Goal: Book appointment/travel/reservation

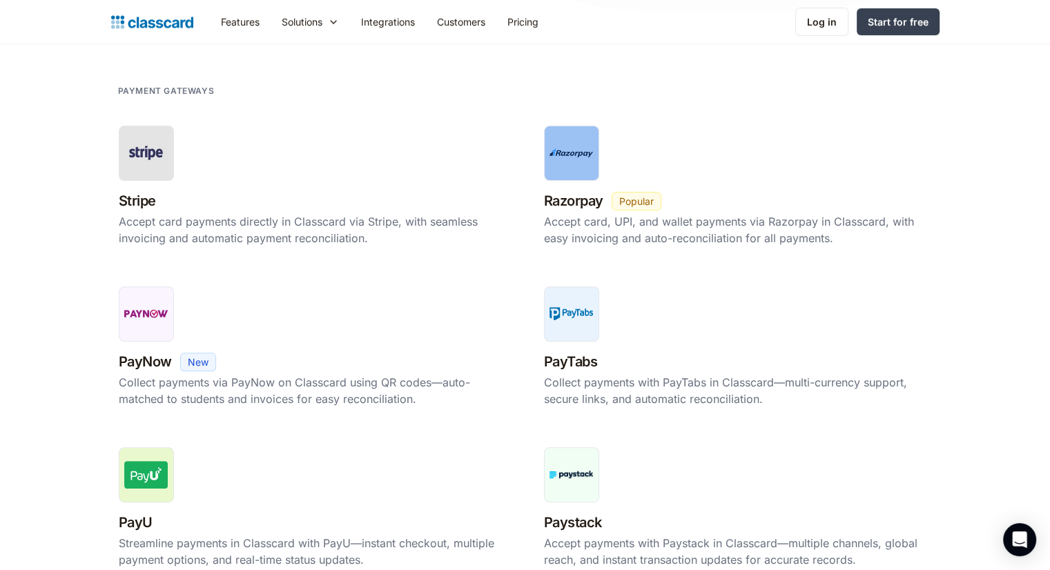
scroll to position [428, 0]
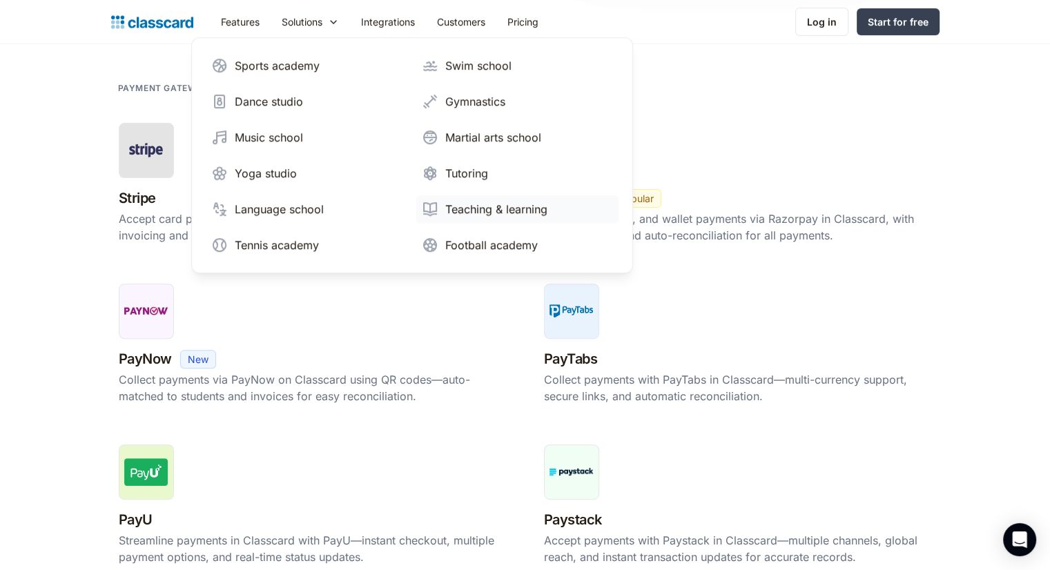
click at [461, 198] on link "Teaching & learning" at bounding box center [517, 209] width 202 height 28
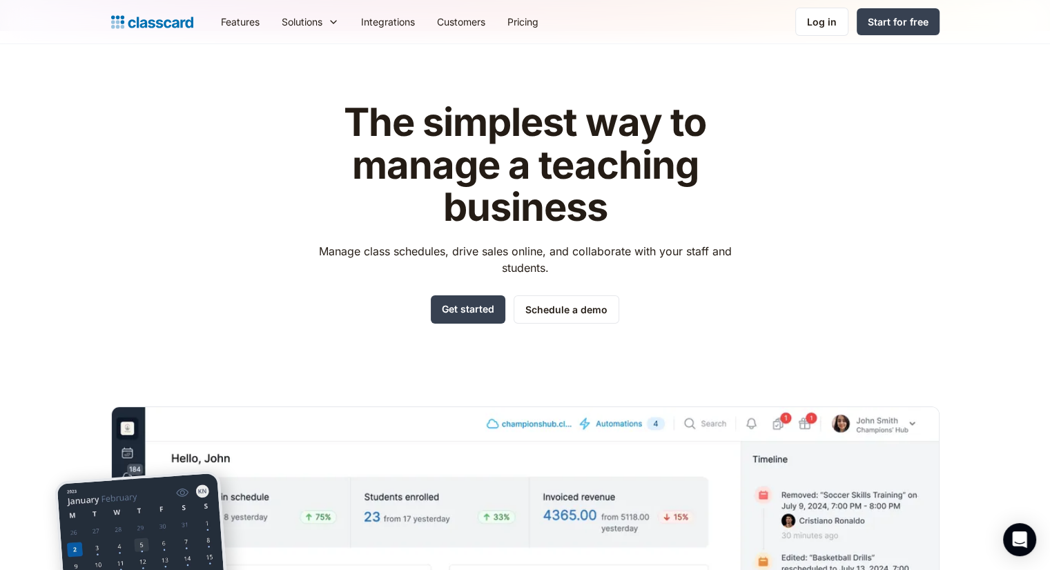
scroll to position [11, 0]
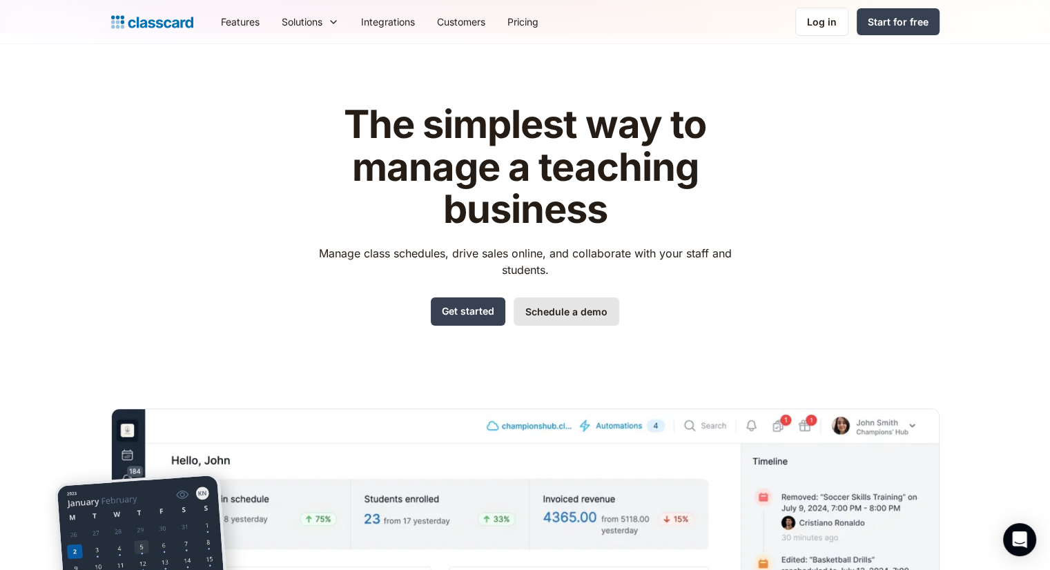
click at [552, 311] on link "Schedule a demo" at bounding box center [567, 312] width 106 height 28
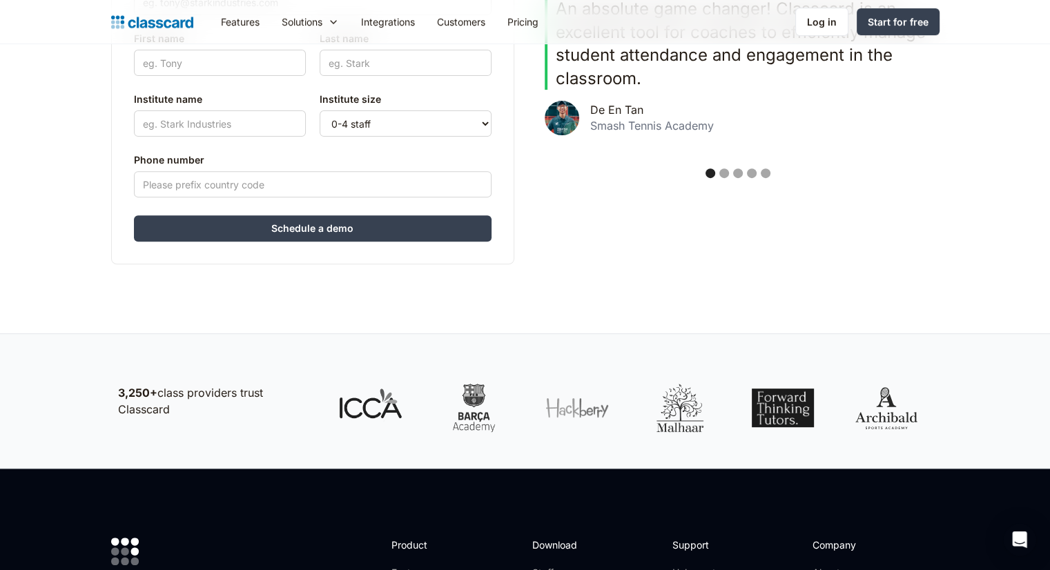
scroll to position [485, 0]
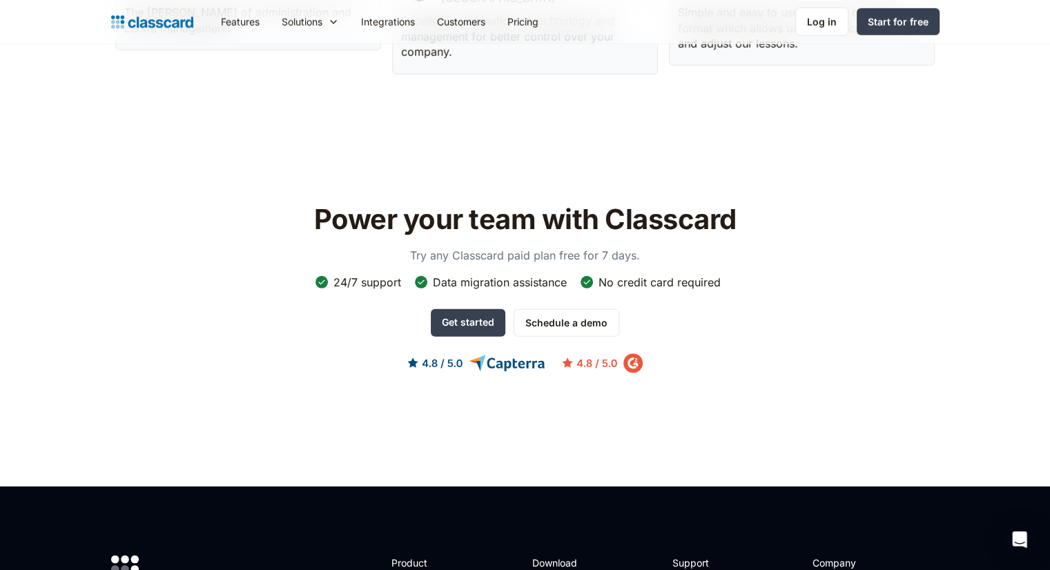
scroll to position [4186, 0]
